Goal: Navigation & Orientation: Understand site structure

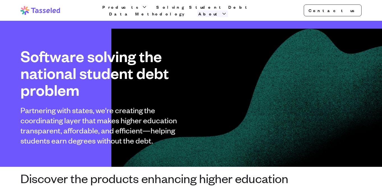
click at [227, 11] on icon "button" at bounding box center [225, 14] width 6 height 6
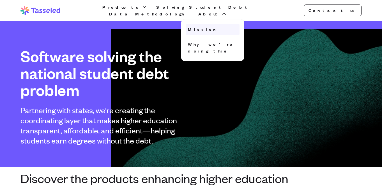
click at [231, 26] on link "Mission" at bounding box center [213, 29] width 54 height 11
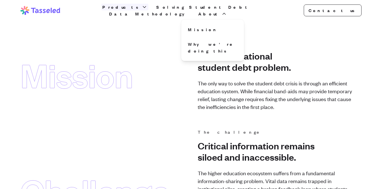
click at [125, 10] on span "Products" at bounding box center [121, 7] width 38 height 7
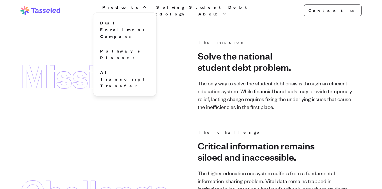
click at [77, 13] on div "Tasseled Products Dual Enrollment Compass Pathways Planner AI Transcript Transf…" at bounding box center [191, 10] width 359 height 21
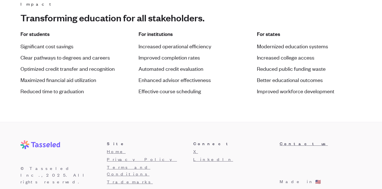
scroll to position [598, 0]
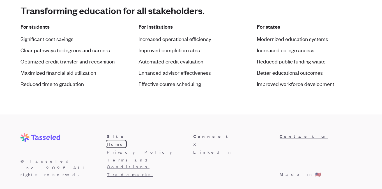
click at [111, 145] on link "Home" at bounding box center [116, 144] width 19 height 6
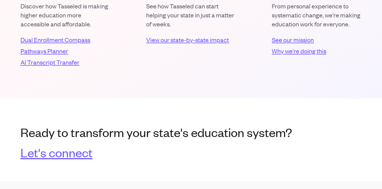
scroll to position [1140, 0]
